Goal: Task Accomplishment & Management: Manage account settings

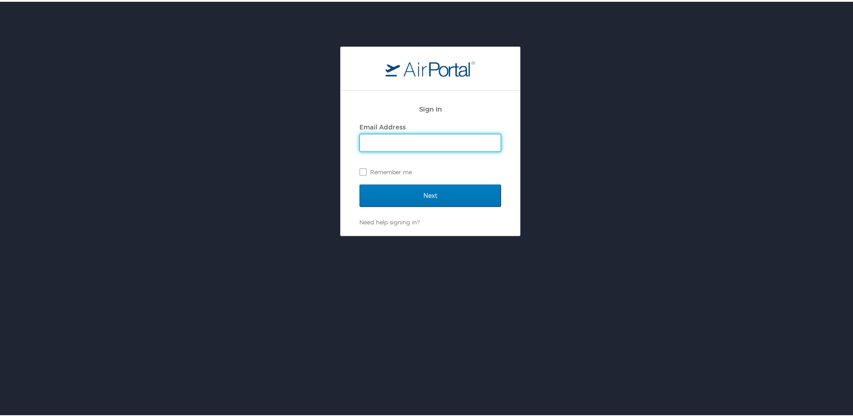
click at [419, 140] on input "Email Address" at bounding box center [430, 141] width 141 height 17
type input "buffington@ulm.edu"
click at [394, 169] on label "Remember me" at bounding box center [430, 170] width 142 height 13
click at [365, 169] on input "Remember me" at bounding box center [362, 170] width 6 height 6
checkbox input "true"
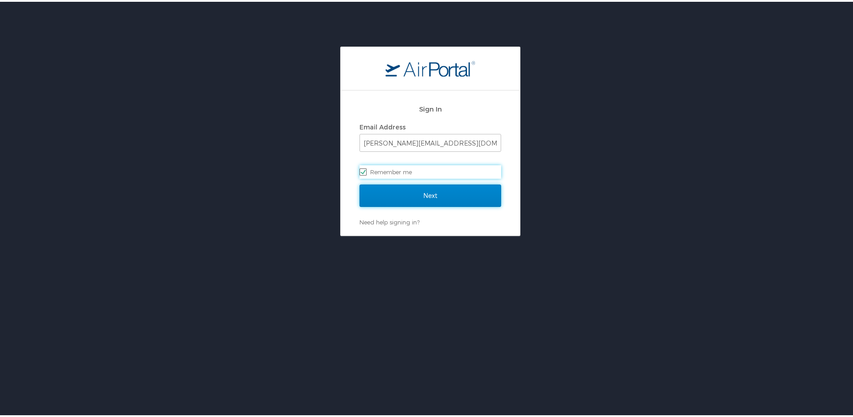
click at [421, 190] on input "Next" at bounding box center [430, 194] width 142 height 22
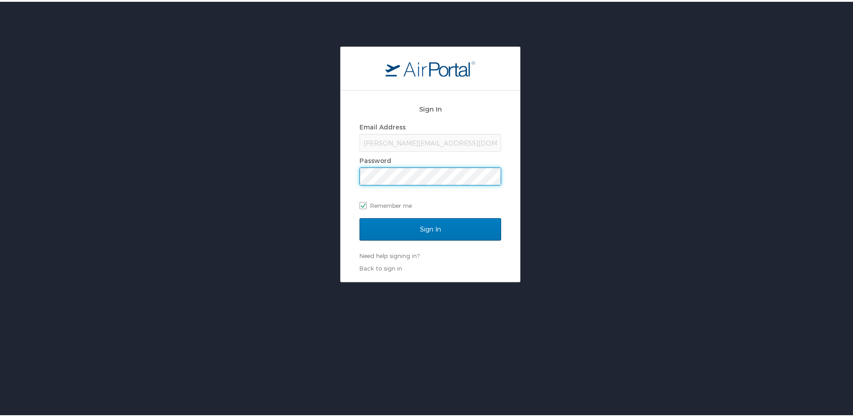
click at [359, 216] on input "Sign In" at bounding box center [430, 227] width 142 height 22
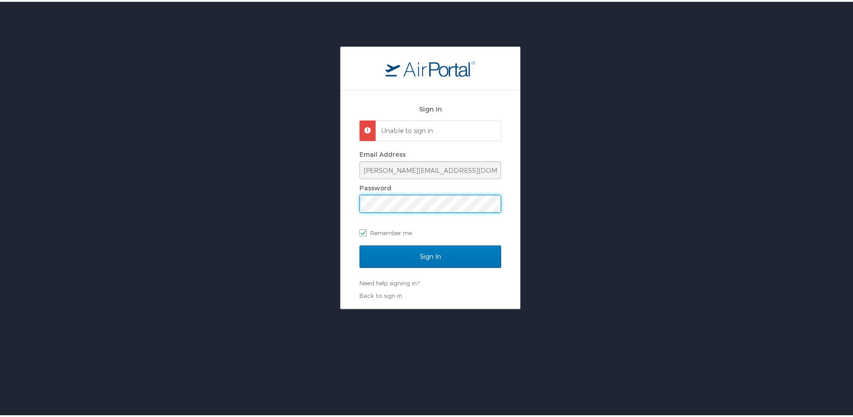
click at [359, 244] on input "Sign In" at bounding box center [430, 255] width 142 height 22
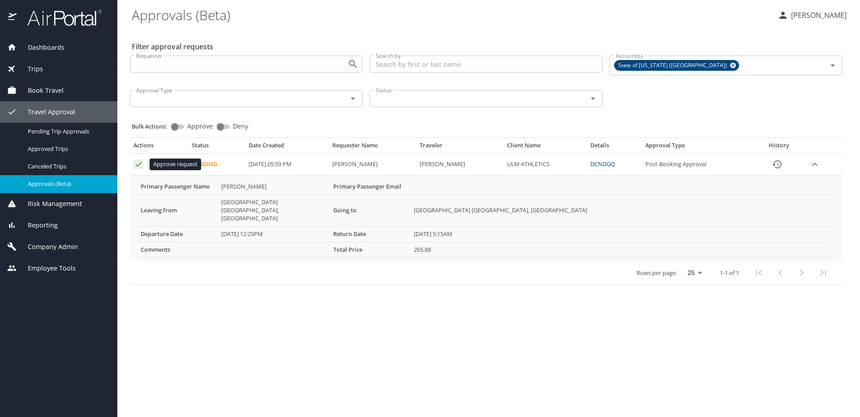
click at [141, 166] on icon "Approval table" at bounding box center [138, 164] width 9 height 9
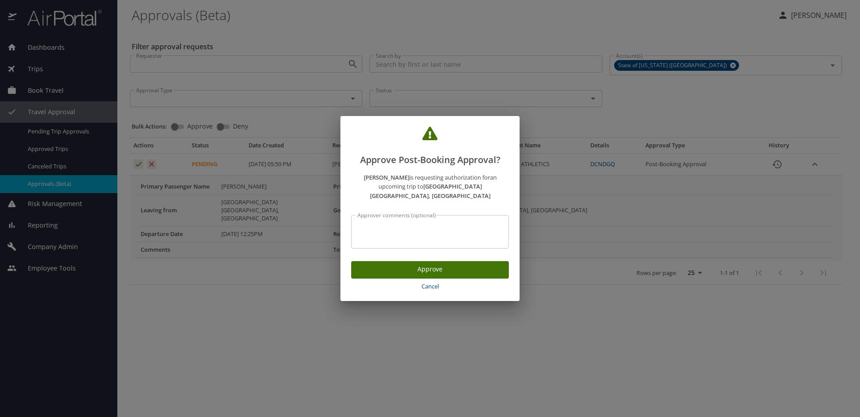
click at [454, 267] on span "Approve" at bounding box center [430, 269] width 143 height 11
